Goal: Task Accomplishment & Management: Complete application form

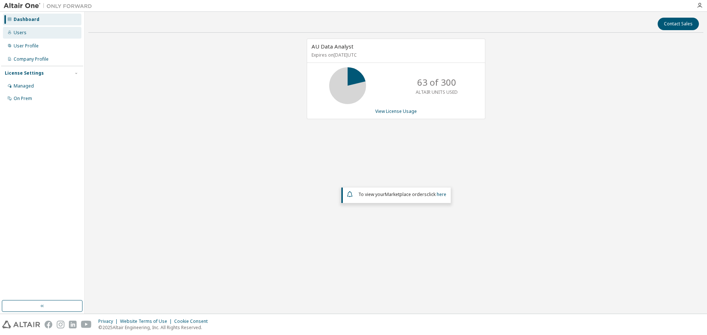
click at [24, 31] on div "Users" at bounding box center [20, 33] width 13 height 6
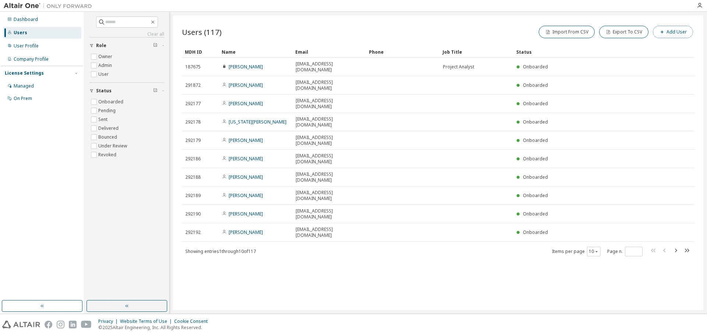
click at [668, 33] on button "Add User" at bounding box center [673, 32] width 40 height 13
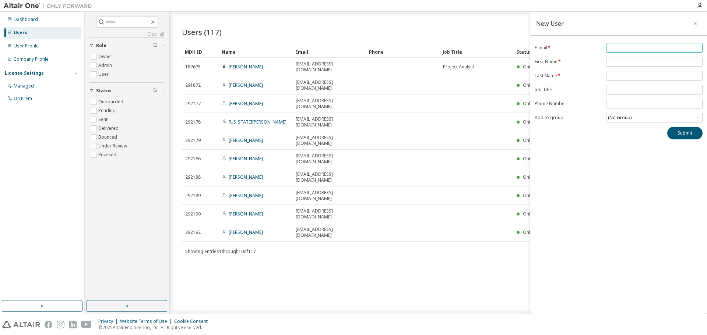
click at [635, 48] on input "email" at bounding box center [654, 48] width 93 height 6
paste input "**********"
type input "**********"
click at [616, 60] on input "text" at bounding box center [654, 62] width 93 height 6
paste input "********"
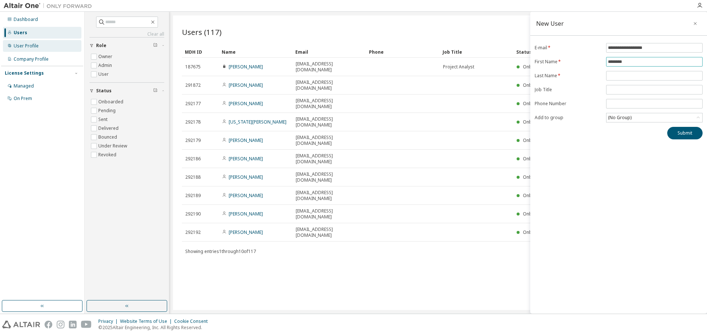
type input "********"
click at [615, 77] on input "text" at bounding box center [654, 76] width 93 height 6
paste input "*******"
type input "*******"
click at [640, 117] on div "(No Group)" at bounding box center [654, 117] width 96 height 9
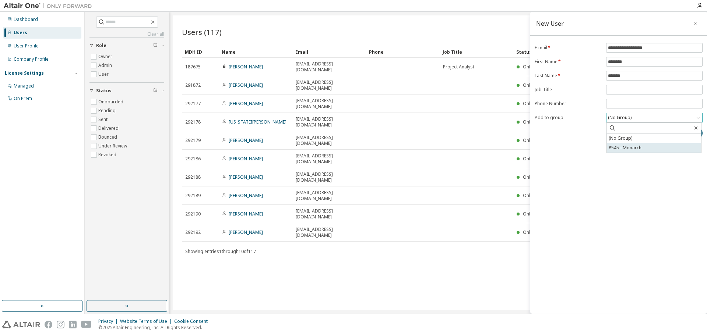
click at [622, 148] on li "8545 - Monarch" at bounding box center [654, 148] width 94 height 10
click at [686, 135] on button "Submit" at bounding box center [684, 133] width 35 height 13
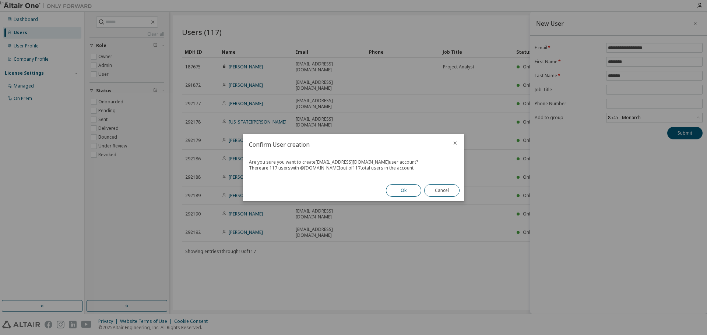
click at [396, 192] on button "Ok" at bounding box center [403, 190] width 35 height 13
click at [442, 190] on button "Close" at bounding box center [441, 190] width 35 height 13
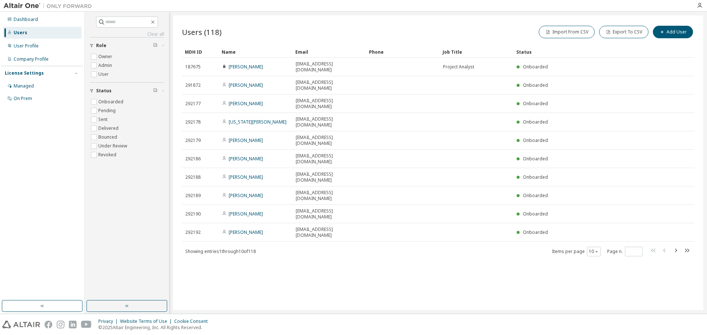
click at [246, 51] on div "Name" at bounding box center [256, 52] width 68 height 12
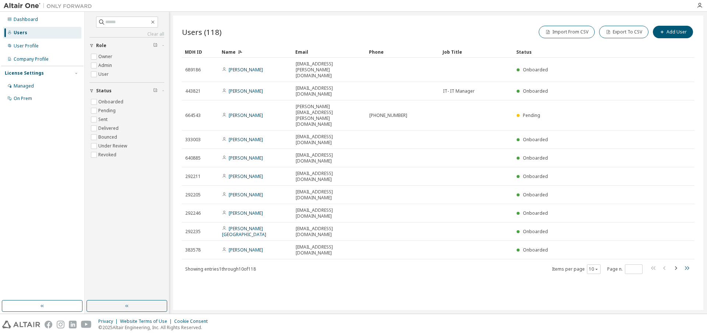
click at [686, 266] on icon "button" at bounding box center [687, 268] width 4 height 4
type input "**"
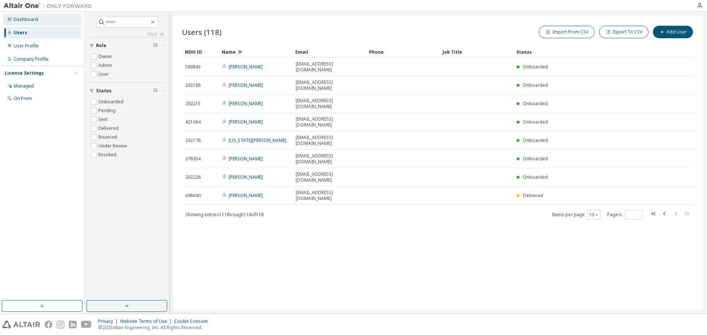
click at [22, 17] on div "Dashboard" at bounding box center [26, 20] width 24 height 6
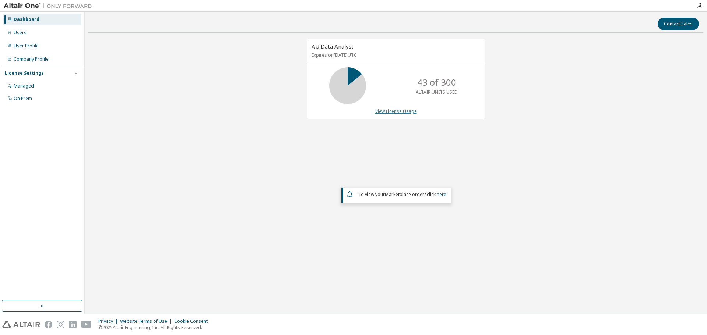
click at [389, 109] on link "View License Usage" at bounding box center [396, 111] width 42 height 6
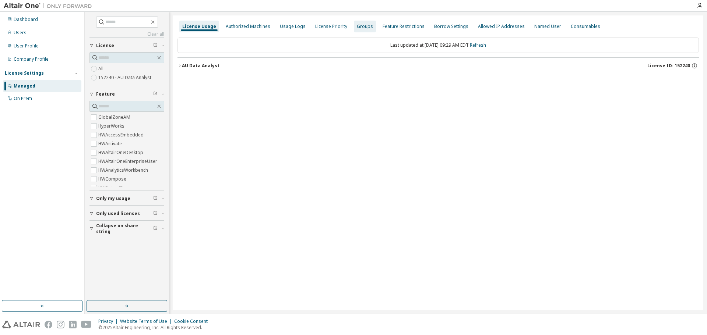
click at [358, 27] on div "Groups" at bounding box center [365, 27] width 16 height 6
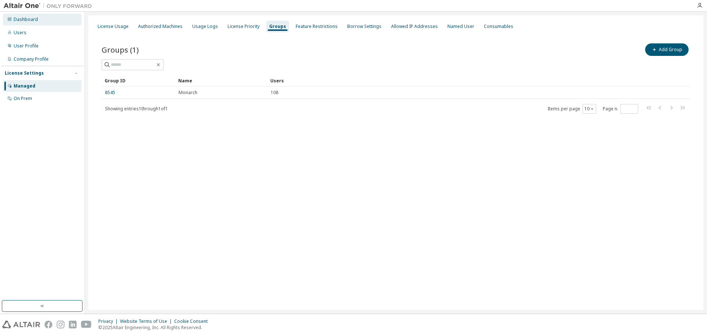
click at [24, 22] on div "Dashboard" at bounding box center [26, 20] width 24 height 6
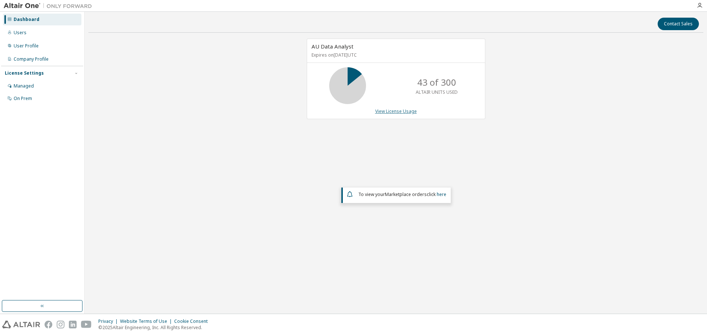
click at [408, 108] on div "AU Data Analyst Expires on [DATE] UTC 43 of 300 ALTAIR UNITS USED View License …" at bounding box center [396, 79] width 179 height 81
click at [405, 111] on link "View License Usage" at bounding box center [396, 111] width 42 height 6
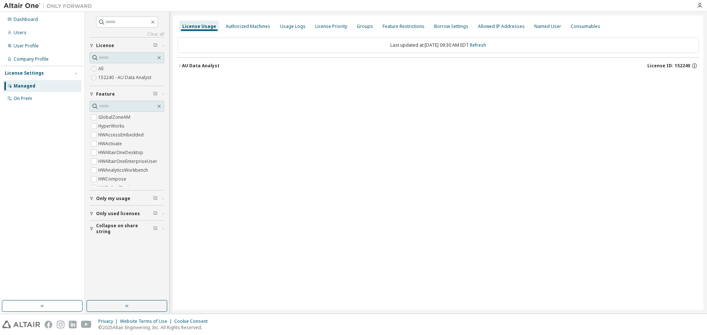
click at [179, 67] on icon "button" at bounding box center [179, 66] width 4 height 4
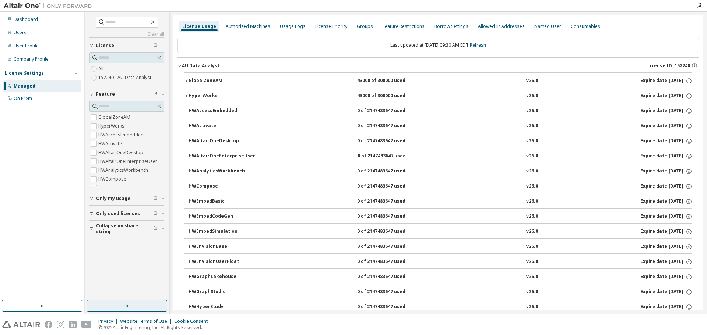
click at [118, 306] on button "button" at bounding box center [126, 306] width 81 height 12
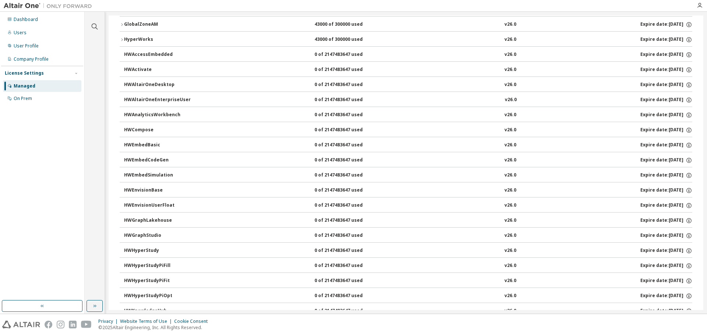
scroll to position [221, 0]
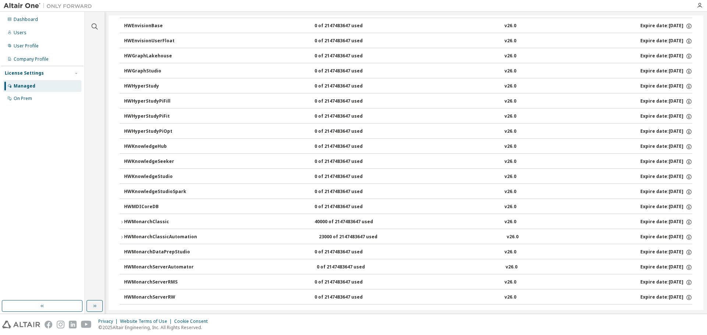
click at [123, 237] on icon "button" at bounding box center [122, 237] width 4 height 4
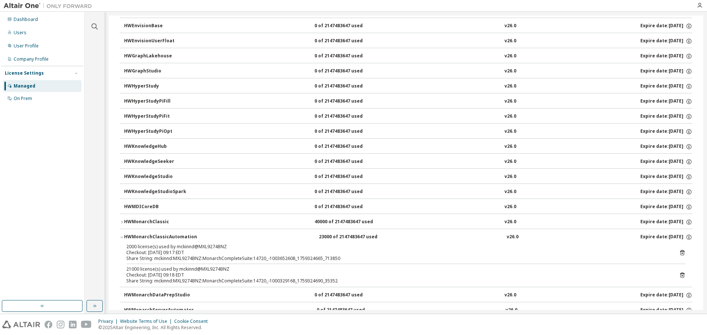
click at [123, 237] on icon "button" at bounding box center [122, 237] width 4 height 4
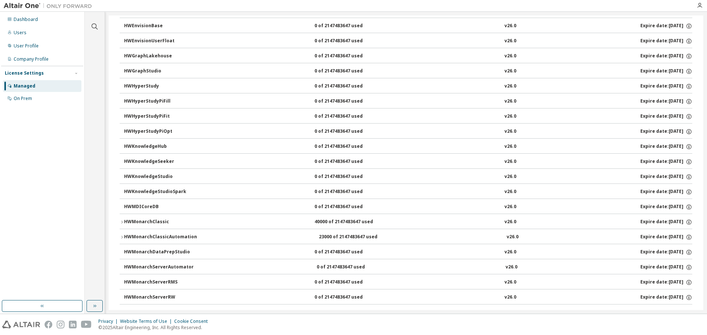
click at [121, 222] on icon "button" at bounding box center [122, 222] width 4 height 4
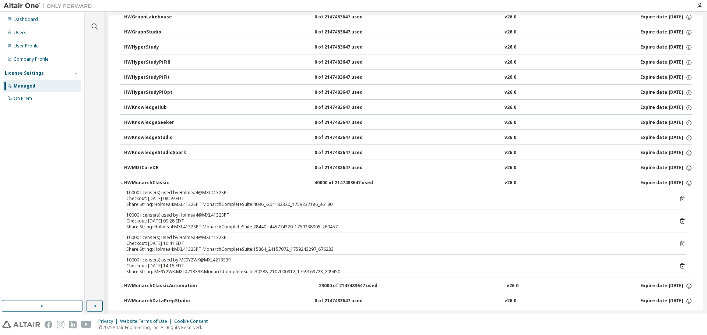
scroll to position [294, 0]
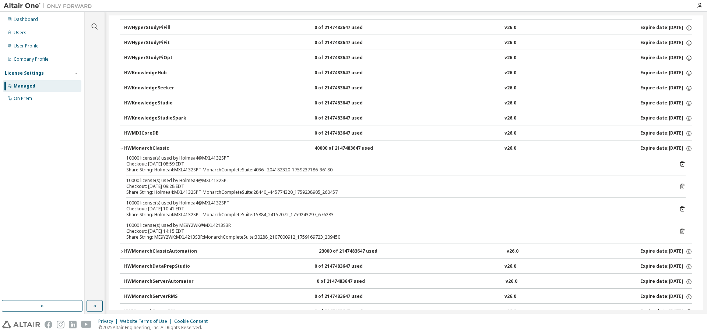
click at [681, 232] on icon at bounding box center [682, 231] width 7 height 7
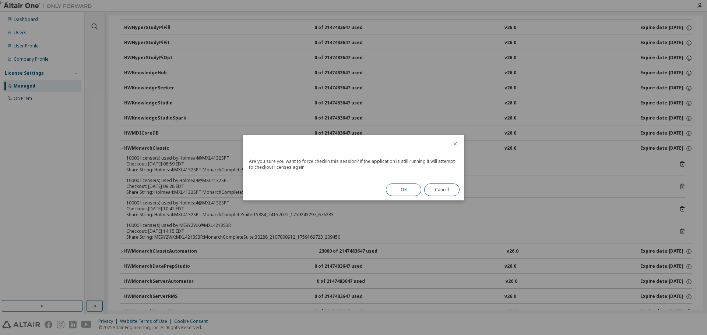
click at [399, 189] on button "OK" at bounding box center [403, 190] width 35 height 13
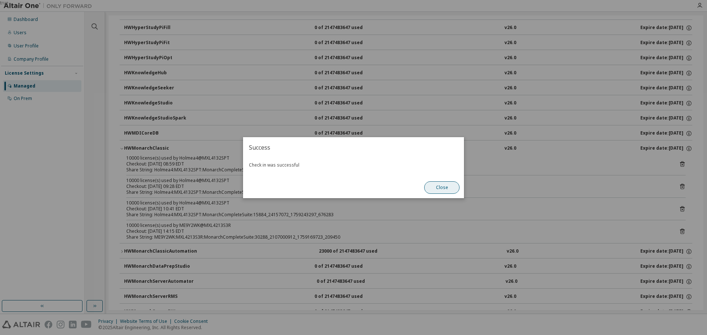
click at [448, 188] on button "Close" at bounding box center [441, 187] width 35 height 13
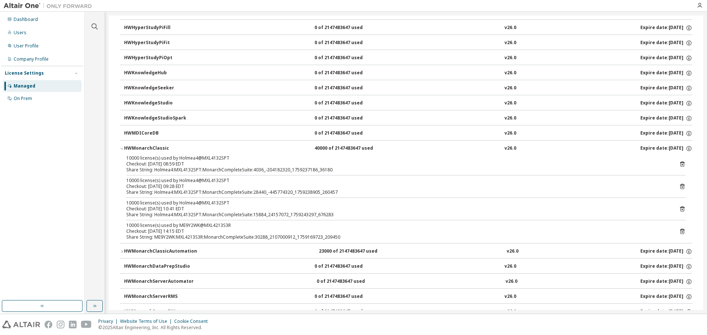
click at [679, 209] on icon at bounding box center [682, 209] width 7 height 7
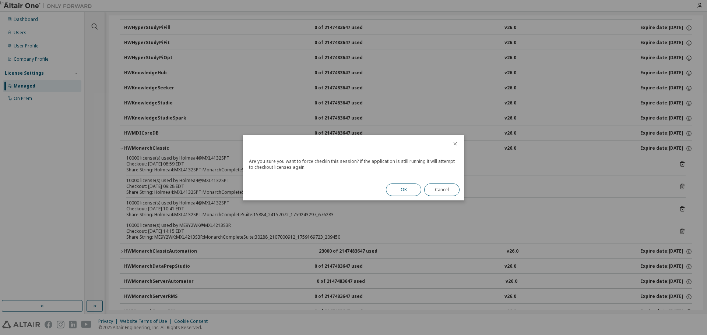
click at [400, 188] on button "OK" at bounding box center [403, 190] width 35 height 13
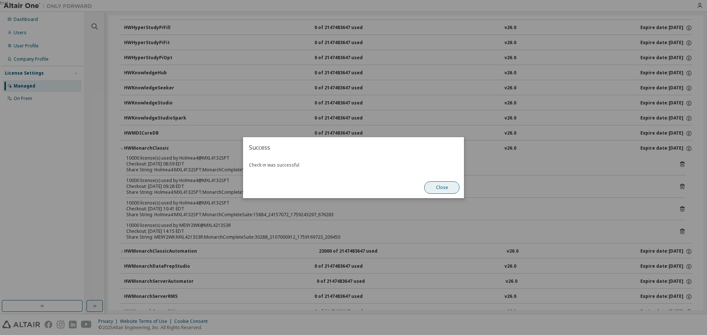
click at [448, 186] on button "Close" at bounding box center [441, 187] width 35 height 13
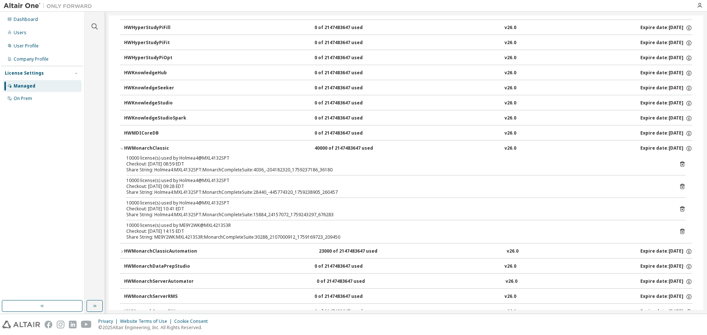
click at [680, 187] on icon at bounding box center [682, 187] width 4 height 6
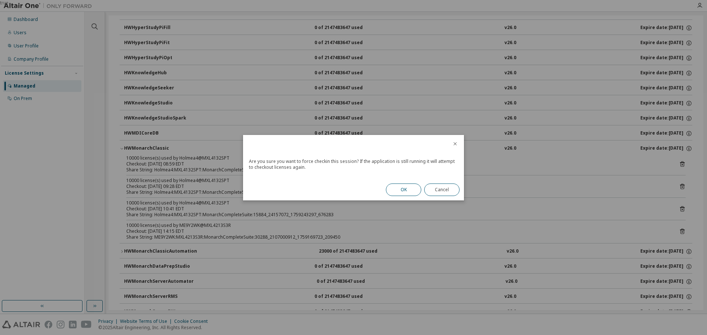
click at [407, 191] on button "OK" at bounding box center [403, 190] width 35 height 13
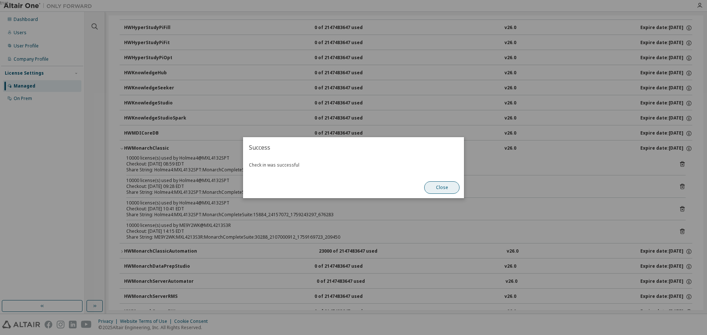
click at [441, 189] on button "Close" at bounding box center [441, 187] width 35 height 13
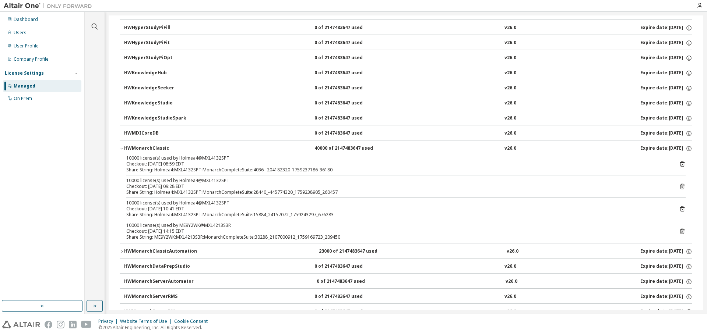
click at [681, 162] on icon at bounding box center [682, 164] width 7 height 7
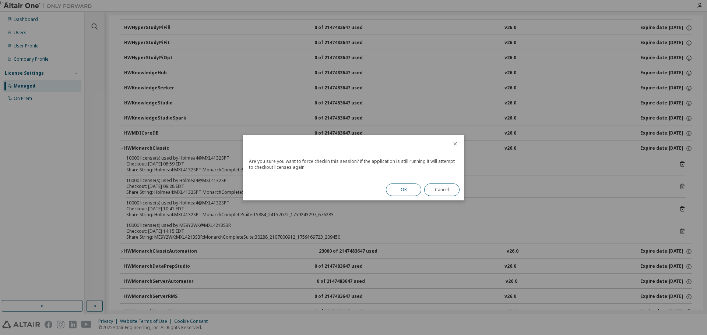
click at [410, 186] on button "OK" at bounding box center [403, 190] width 35 height 13
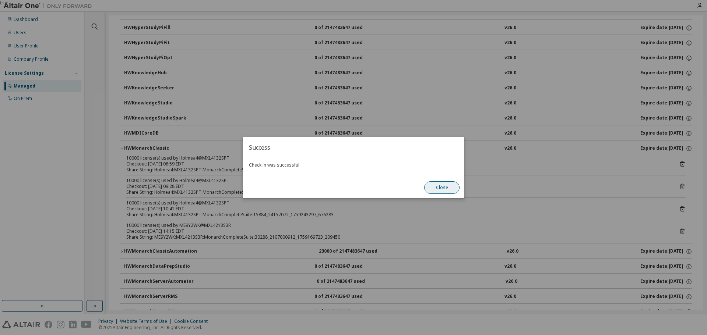
click at [440, 188] on button "Close" at bounding box center [441, 187] width 35 height 13
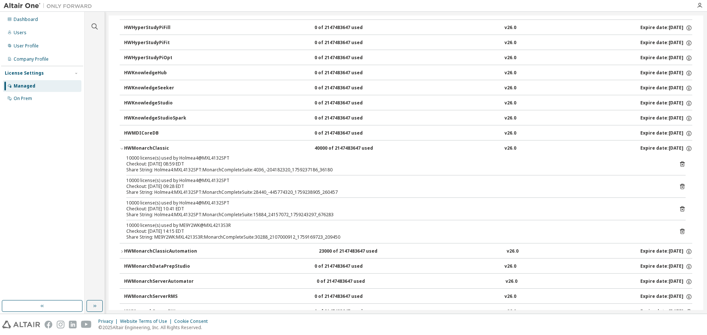
click at [121, 149] on icon "button" at bounding box center [122, 148] width 4 height 4
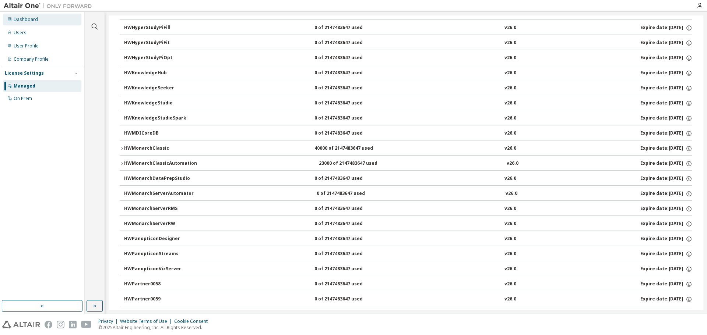
click at [30, 18] on div "Dashboard" at bounding box center [26, 20] width 24 height 6
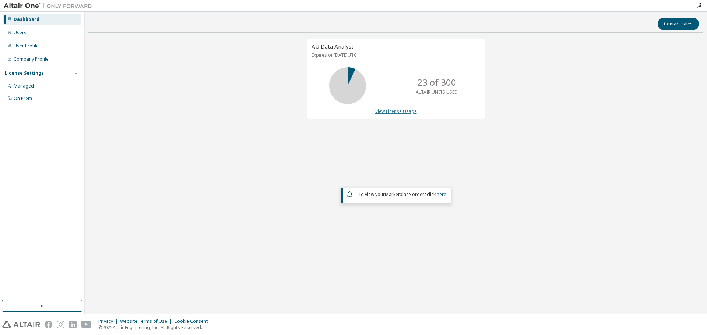
click at [395, 111] on link "View License Usage" at bounding box center [396, 111] width 42 height 6
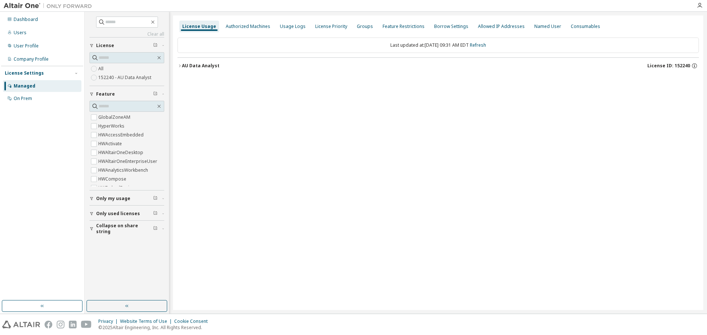
click at [132, 307] on button "button" at bounding box center [126, 306] width 81 height 12
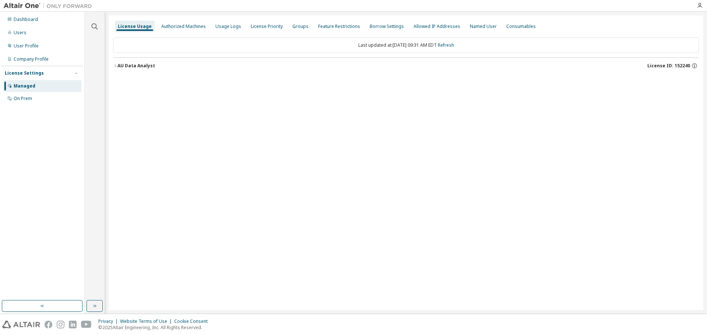
click at [113, 63] on button "AU Data Analyst License ID: 152240" at bounding box center [406, 66] width 586 height 16
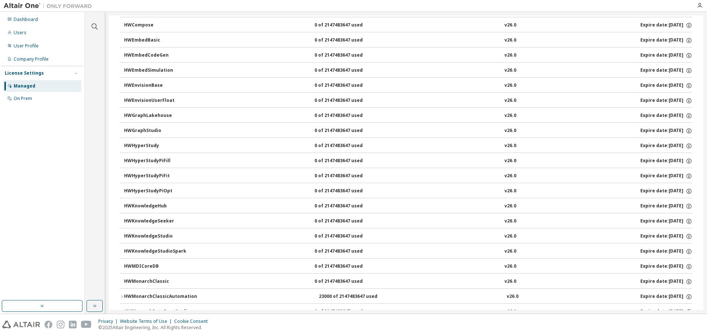
scroll to position [331, 0]
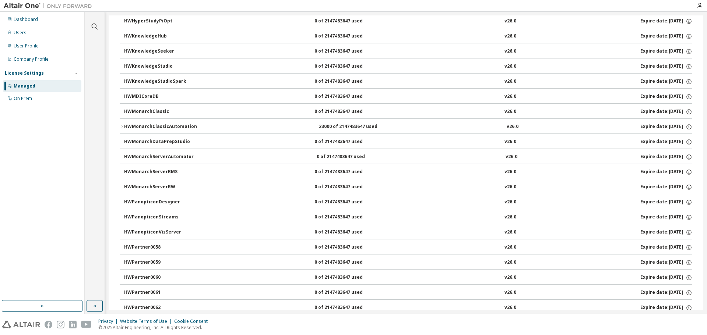
click at [121, 126] on icon "button" at bounding box center [122, 127] width 4 height 4
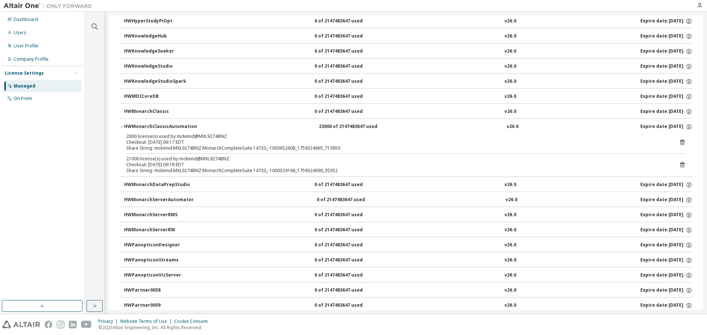
click at [121, 126] on icon "button" at bounding box center [122, 127] width 4 height 4
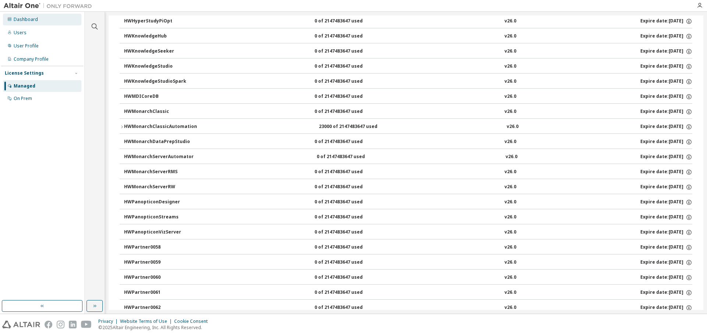
click at [32, 21] on div "Dashboard" at bounding box center [26, 20] width 24 height 6
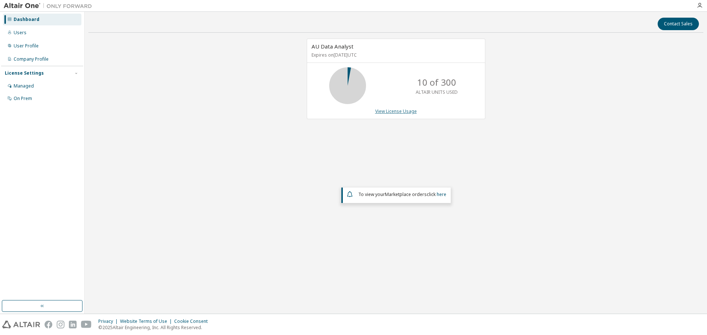
click at [400, 111] on link "View License Usage" at bounding box center [396, 111] width 42 height 6
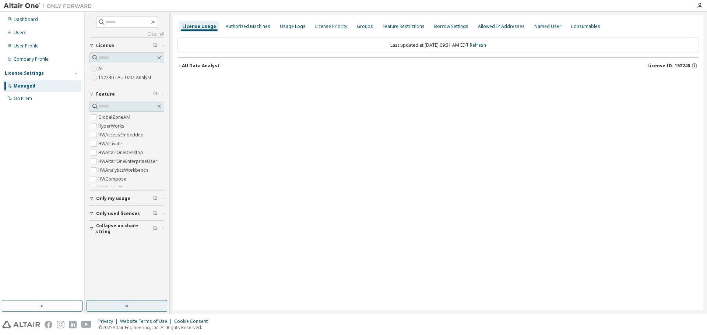
click at [113, 303] on button "button" at bounding box center [126, 306] width 81 height 12
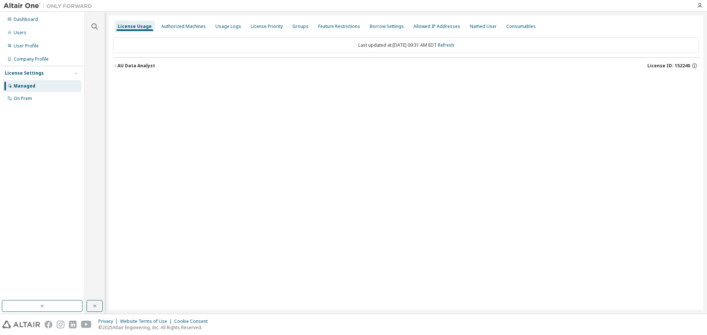
click at [116, 66] on icon "button" at bounding box center [115, 66] width 4 height 4
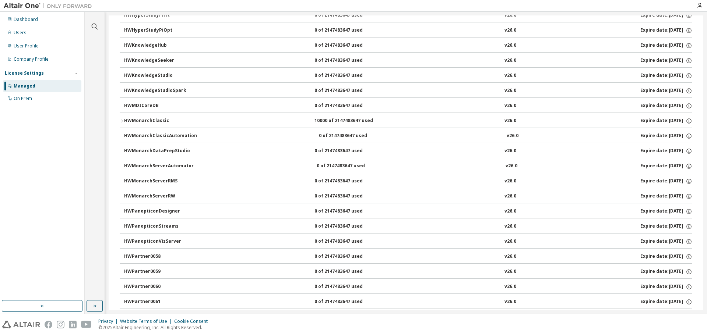
scroll to position [331, 0]
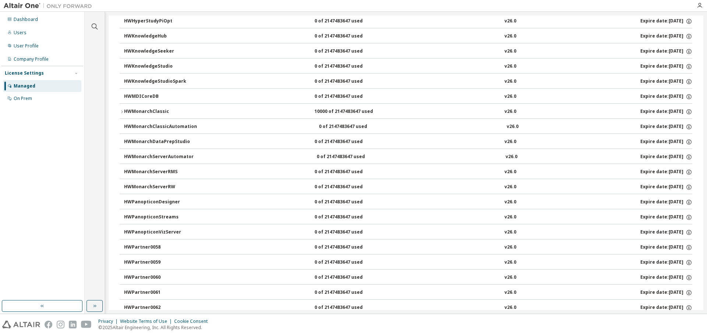
click at [121, 110] on icon "button" at bounding box center [122, 112] width 4 height 4
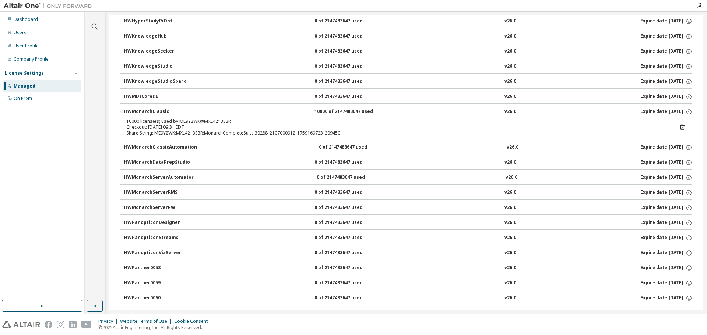
click at [122, 112] on icon "button" at bounding box center [122, 112] width 4 height 4
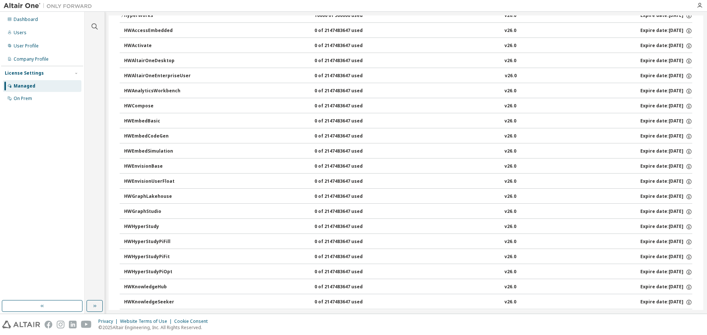
scroll to position [0, 0]
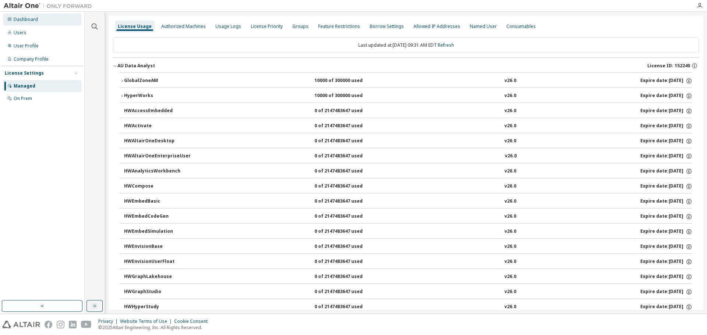
click at [24, 21] on div "Dashboard" at bounding box center [26, 20] width 24 height 6
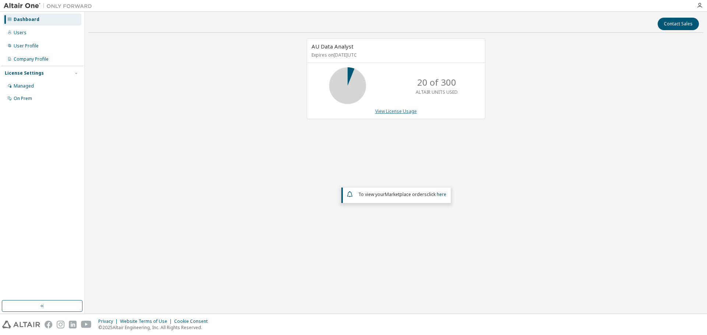
click at [399, 110] on link "View License Usage" at bounding box center [396, 111] width 42 height 6
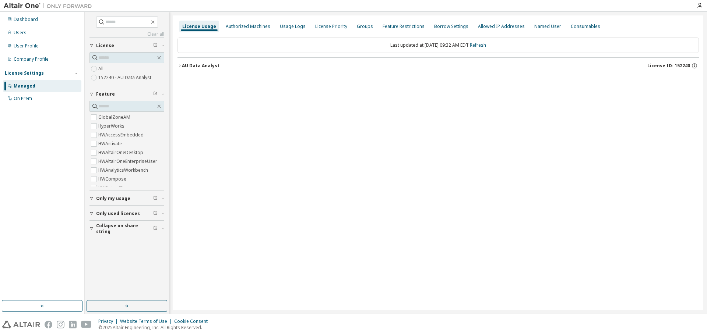
click at [179, 66] on icon "button" at bounding box center [179, 66] width 4 height 4
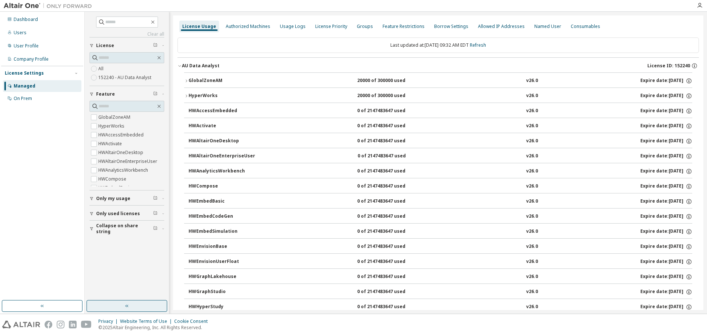
click at [121, 307] on button "button" at bounding box center [126, 306] width 81 height 12
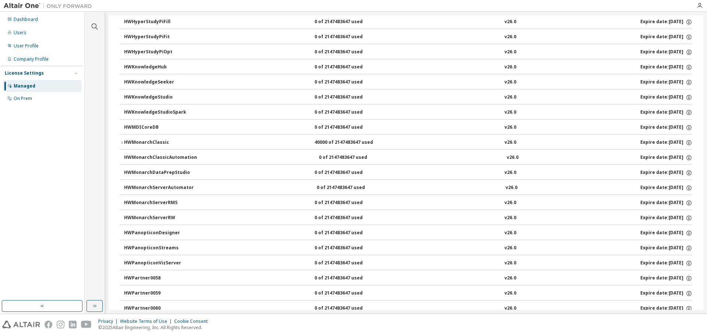
scroll to position [258, 0]
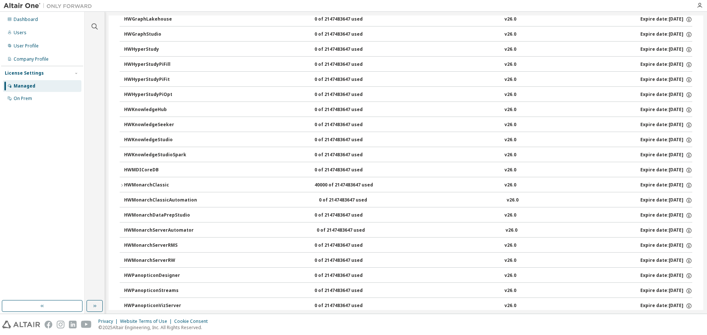
click at [122, 184] on icon "button" at bounding box center [122, 185] width 4 height 4
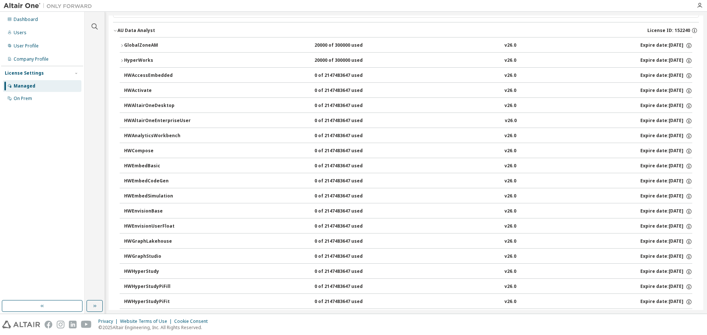
scroll to position [0, 0]
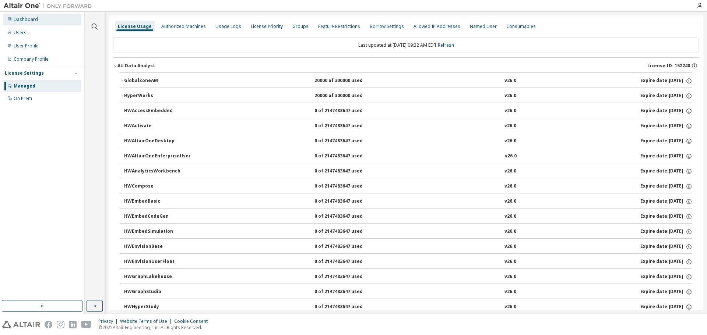
click at [34, 21] on div "Dashboard" at bounding box center [26, 20] width 24 height 6
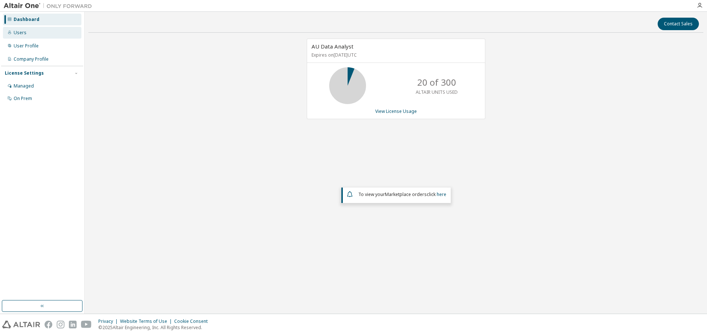
click at [25, 32] on div "Users" at bounding box center [42, 33] width 78 height 12
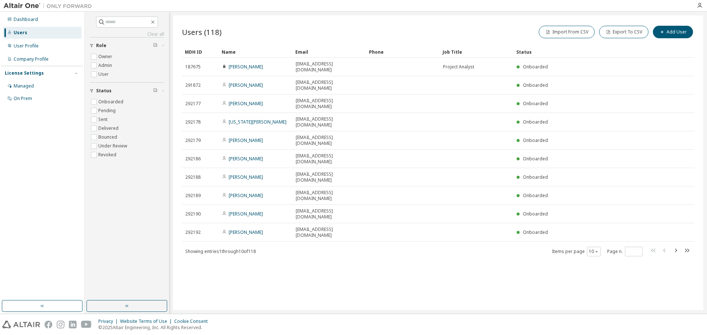
click at [254, 48] on div "Name" at bounding box center [256, 52] width 68 height 12
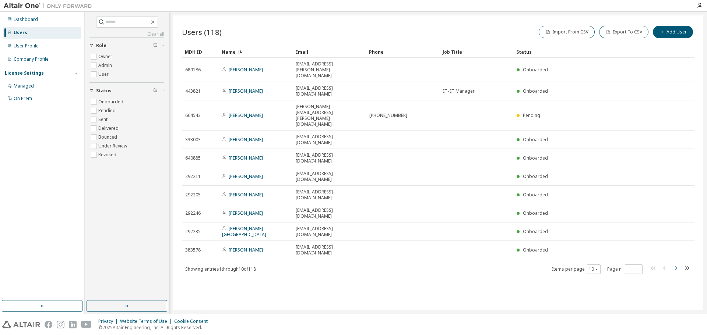
click at [675, 264] on icon "button" at bounding box center [675, 268] width 9 height 9
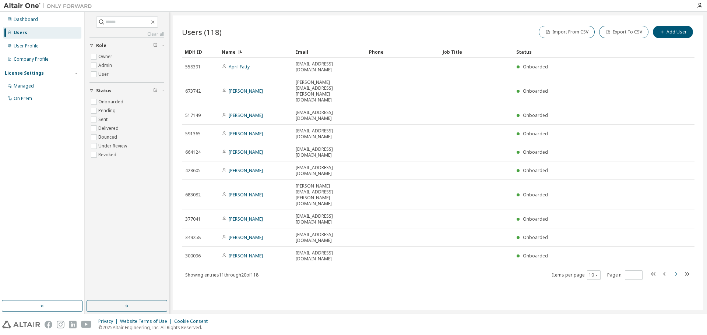
click at [675, 270] on icon "button" at bounding box center [675, 274] width 9 height 9
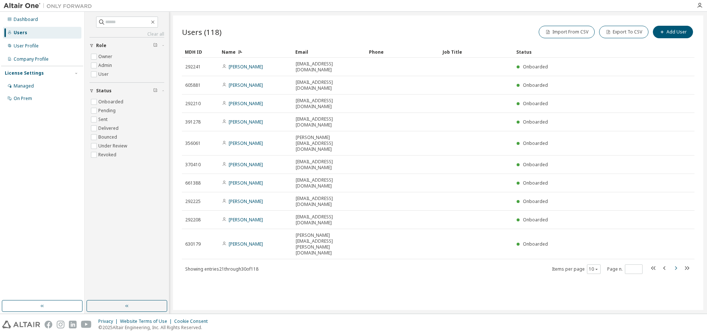
click at [675, 264] on icon "button" at bounding box center [675, 268] width 9 height 9
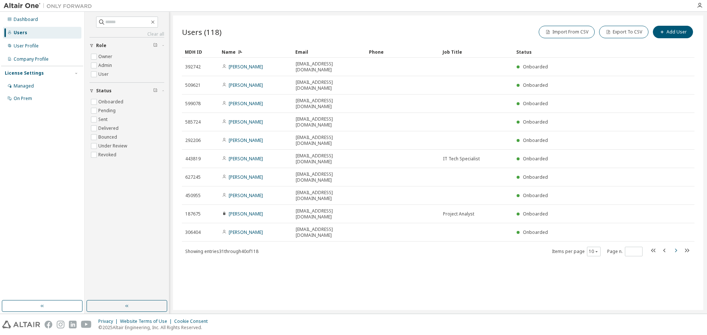
click at [675, 246] on icon "button" at bounding box center [675, 250] width 9 height 9
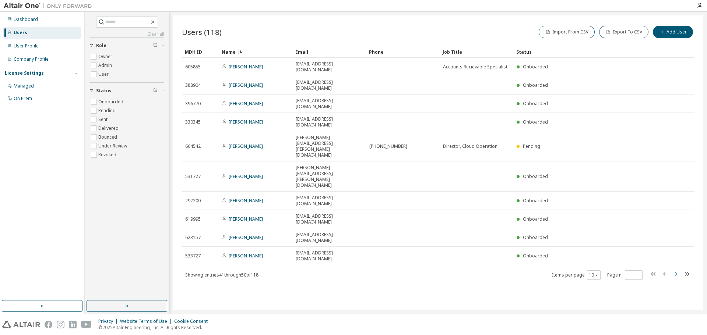
click at [675, 270] on icon "button" at bounding box center [675, 274] width 9 height 9
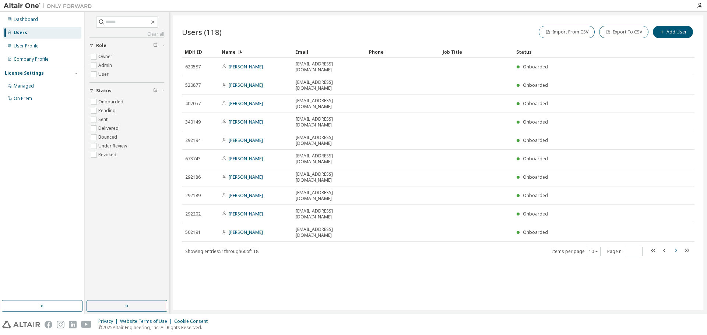
click at [675, 246] on icon "button" at bounding box center [675, 250] width 9 height 9
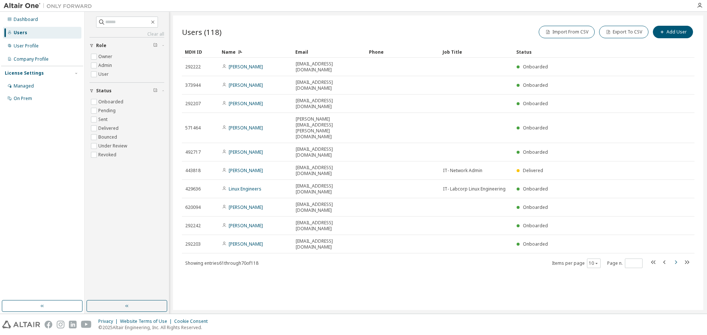
click at [675, 258] on icon "button" at bounding box center [675, 262] width 9 height 9
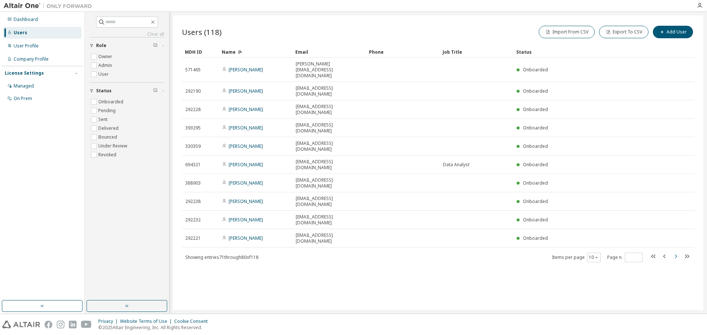
click at [675, 252] on icon "button" at bounding box center [675, 256] width 9 height 9
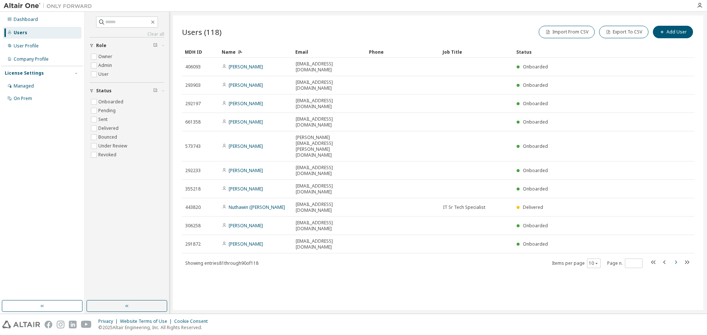
click at [675, 258] on icon "button" at bounding box center [675, 262] width 9 height 9
type input "**"
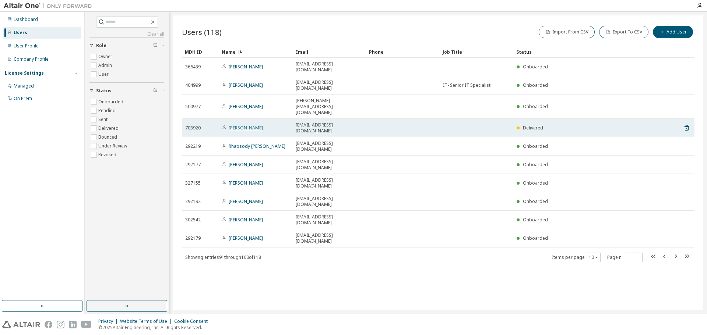
click at [247, 125] on link "[PERSON_NAME]" at bounding box center [246, 128] width 34 height 6
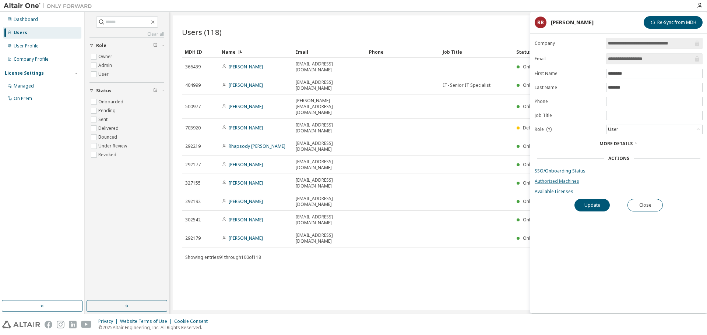
click at [553, 181] on link "Authorized Machines" at bounding box center [618, 182] width 168 height 6
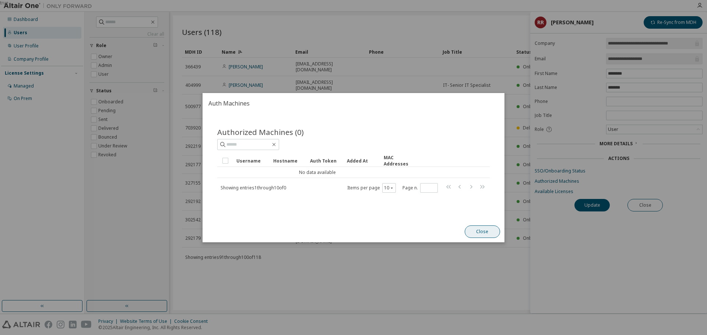
click at [479, 230] on button "Close" at bounding box center [481, 232] width 35 height 13
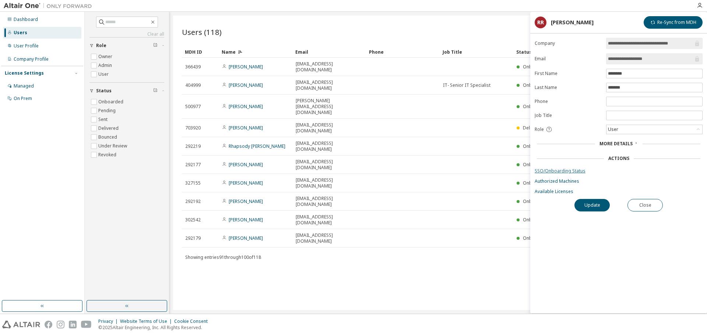
click at [551, 172] on link "SSO/Onboarding Status" at bounding box center [618, 171] width 168 height 6
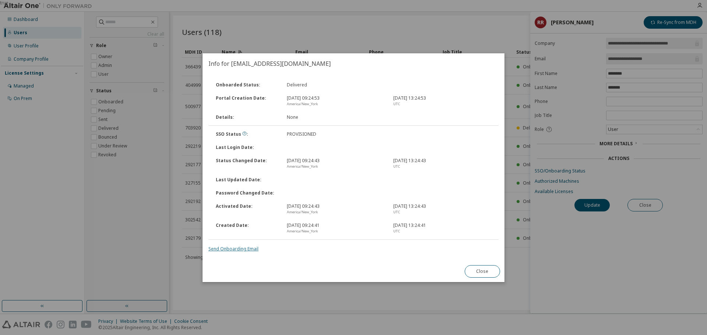
click at [234, 250] on link "Send Onboarding Email" at bounding box center [233, 249] width 50 height 6
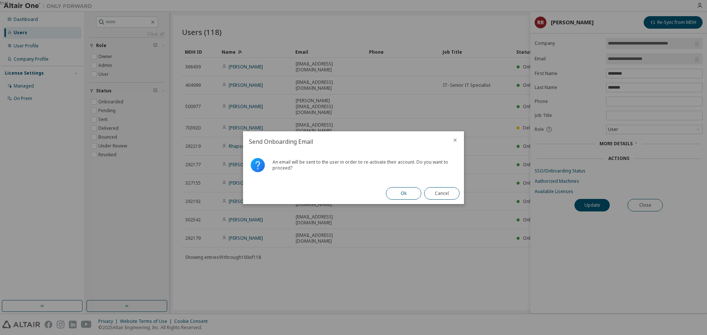
click at [410, 196] on button "Ok" at bounding box center [403, 193] width 35 height 13
click at [442, 195] on button "Close" at bounding box center [441, 193] width 35 height 13
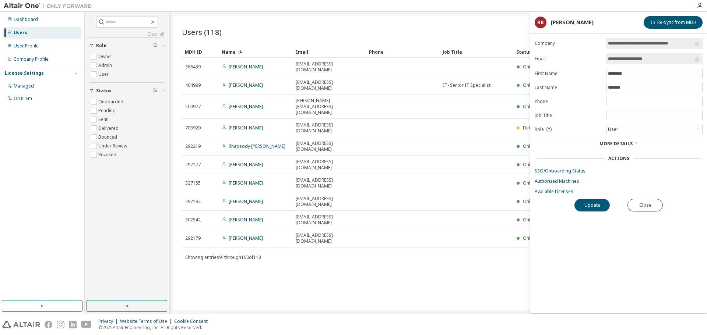
click at [268, 299] on div "Users (118) Import From CSV Export To CSV Add User Clear Load Save Save As Fiel…" at bounding box center [438, 162] width 530 height 295
click at [646, 206] on button "Close" at bounding box center [644, 205] width 35 height 13
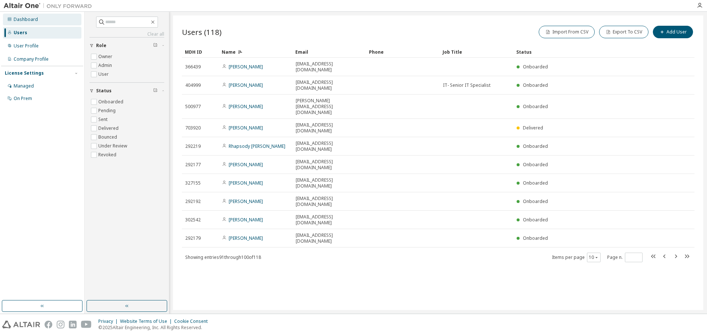
click at [25, 19] on div "Dashboard" at bounding box center [26, 20] width 24 height 6
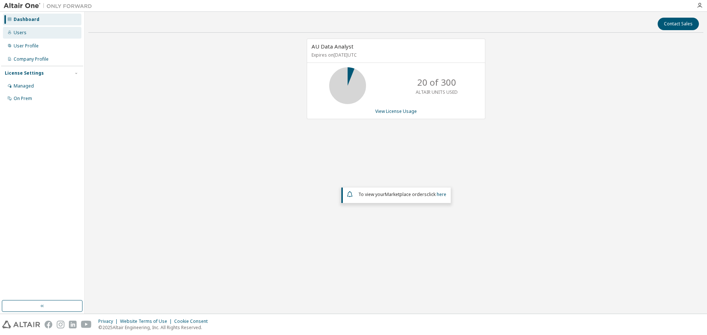
click at [11, 32] on icon at bounding box center [9, 32] width 4 height 4
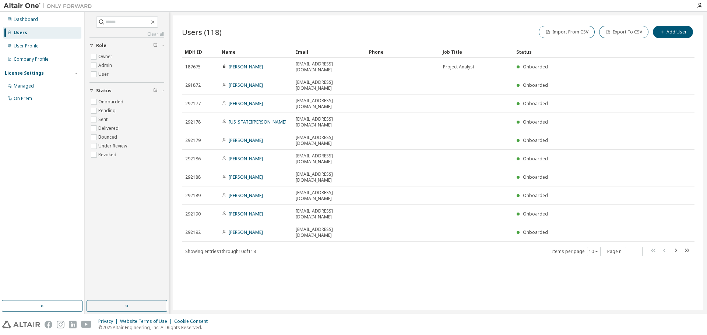
click at [526, 50] on div "Status" at bounding box center [586, 52] width 140 height 12
